Goal: Task Accomplishment & Management: Manage account settings

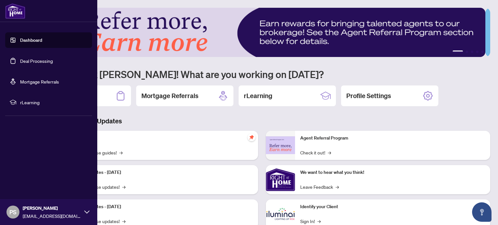
click at [21, 38] on link "Dashboard" at bounding box center [31, 40] width 22 height 6
click at [29, 60] on link "Deal Processing" at bounding box center [36, 61] width 33 height 6
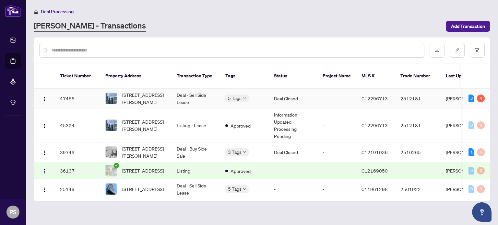
click at [336, 93] on td "-" at bounding box center [337, 99] width 39 height 20
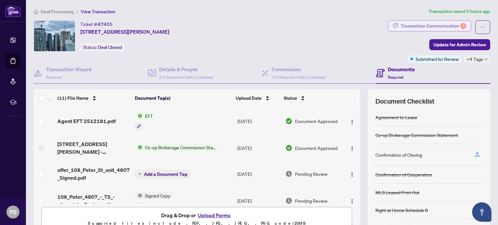
click at [448, 27] on div "Transaction Communication 4" at bounding box center [434, 26] width 66 height 10
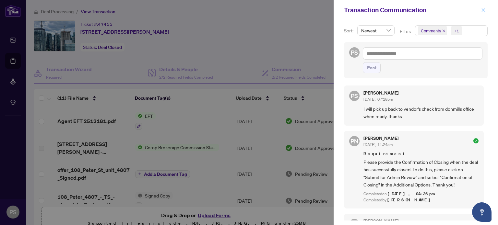
click at [485, 11] on icon "close" at bounding box center [484, 10] width 4 height 4
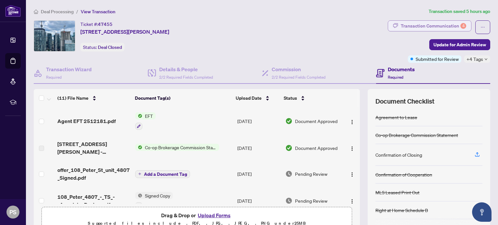
click at [429, 24] on div "Transaction Communication 4" at bounding box center [434, 26] width 66 height 10
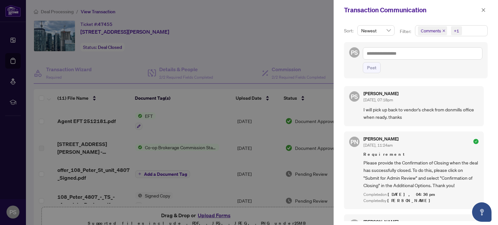
click at [343, 74] on div "PS Post" at bounding box center [416, 60] width 149 height 36
click at [300, 67] on div at bounding box center [249, 112] width 498 height 225
click at [484, 8] on icon "close" at bounding box center [483, 10] width 5 height 5
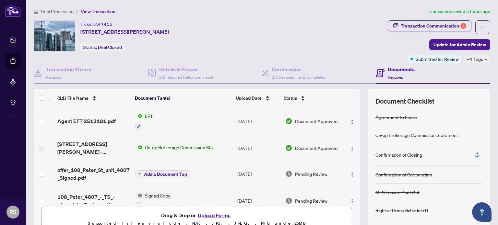
click at [143, 114] on span "EFT" at bounding box center [148, 116] width 13 height 7
click at [124, 148] on span "EFT" at bounding box center [121, 147] width 13 height 7
